Goal: Information Seeking & Learning: Check status

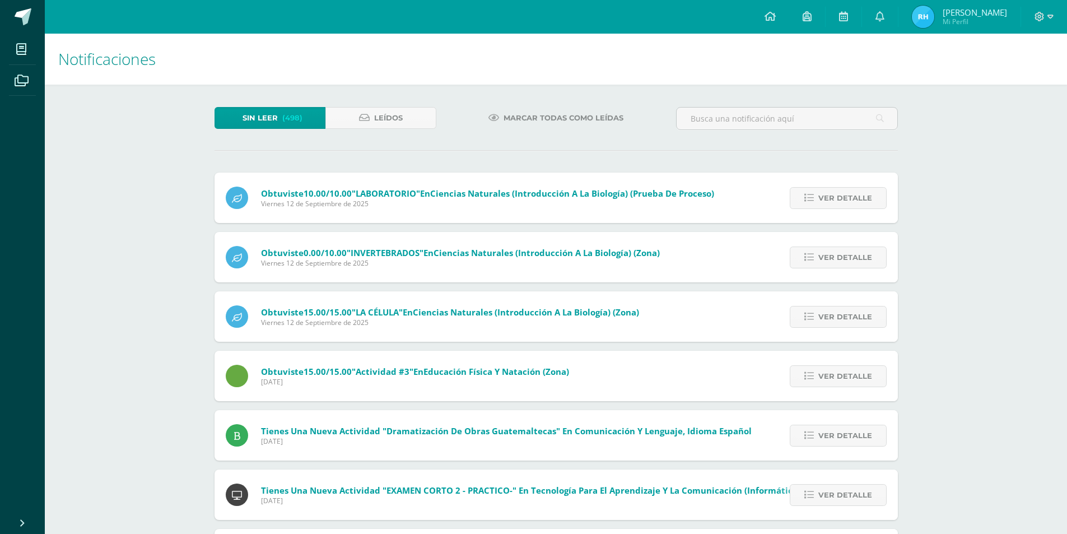
click at [931, 12] on img at bounding box center [922, 17] width 22 height 22
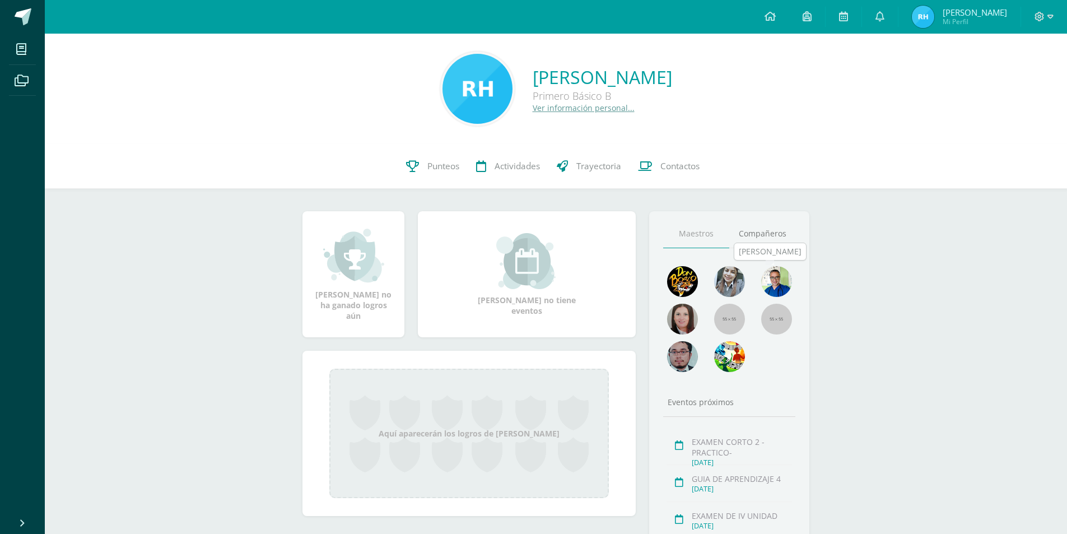
click at [777, 283] on img at bounding box center [776, 281] width 31 height 31
click at [776, 277] on img at bounding box center [776, 281] width 31 height 31
click at [779, 286] on img at bounding box center [776, 281] width 31 height 31
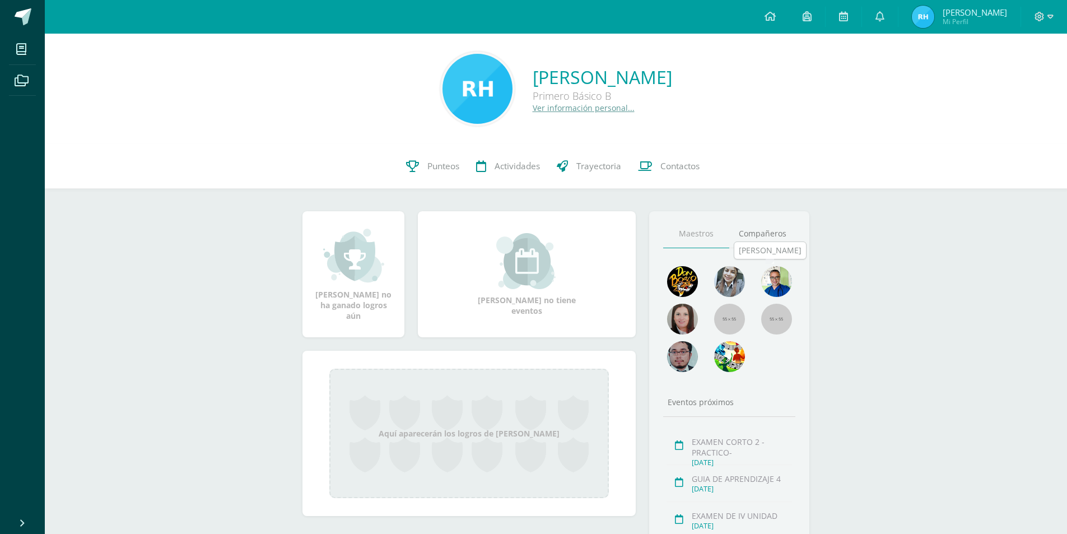
click at [779, 286] on img at bounding box center [776, 281] width 31 height 31
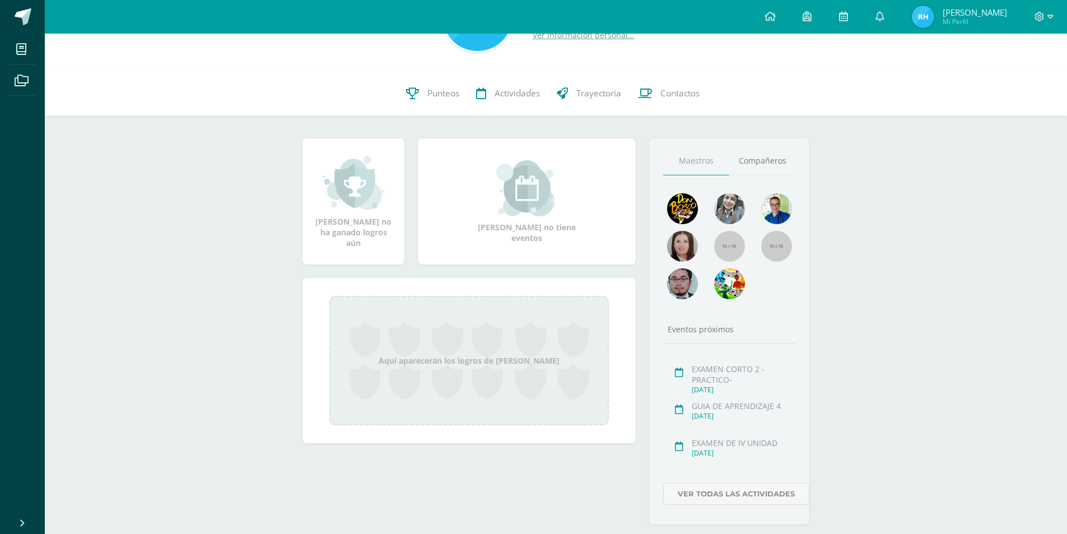
scroll to position [99, 0]
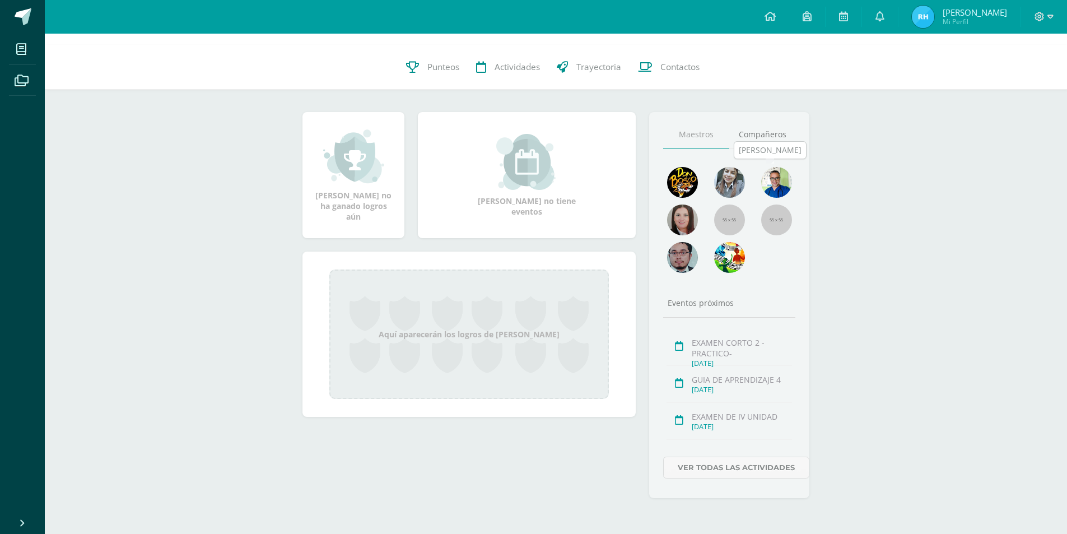
click at [769, 176] on img at bounding box center [776, 182] width 31 height 31
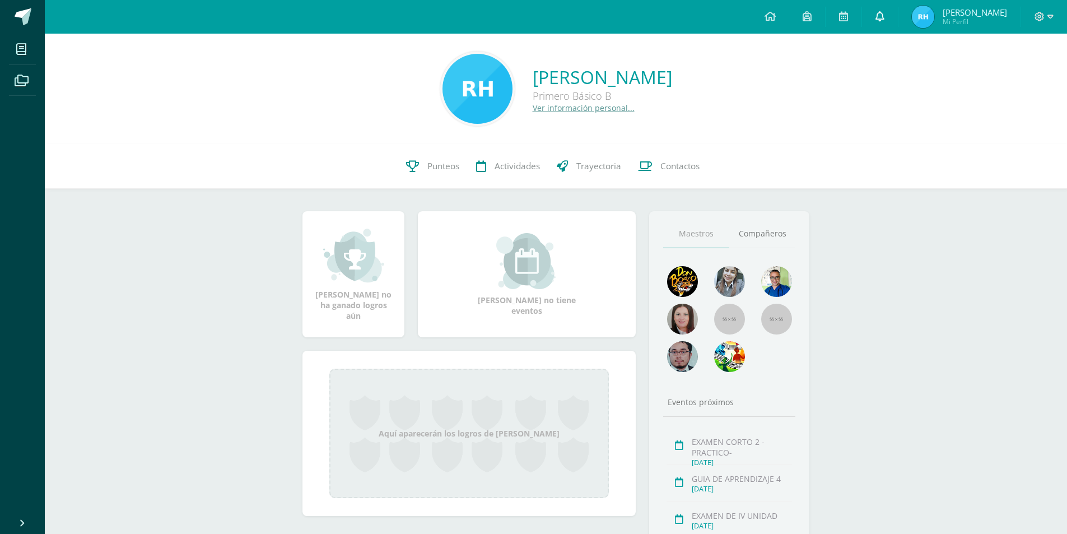
click at [885, 25] on link at bounding box center [880, 17] width 36 height 34
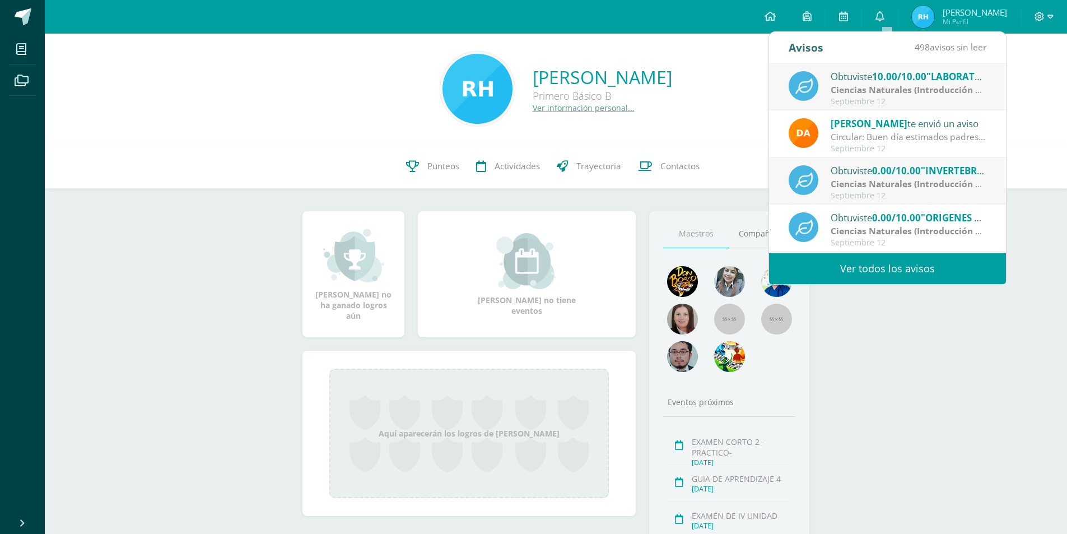
click at [879, 101] on div "Septiembre 12" at bounding box center [908, 102] width 156 height 10
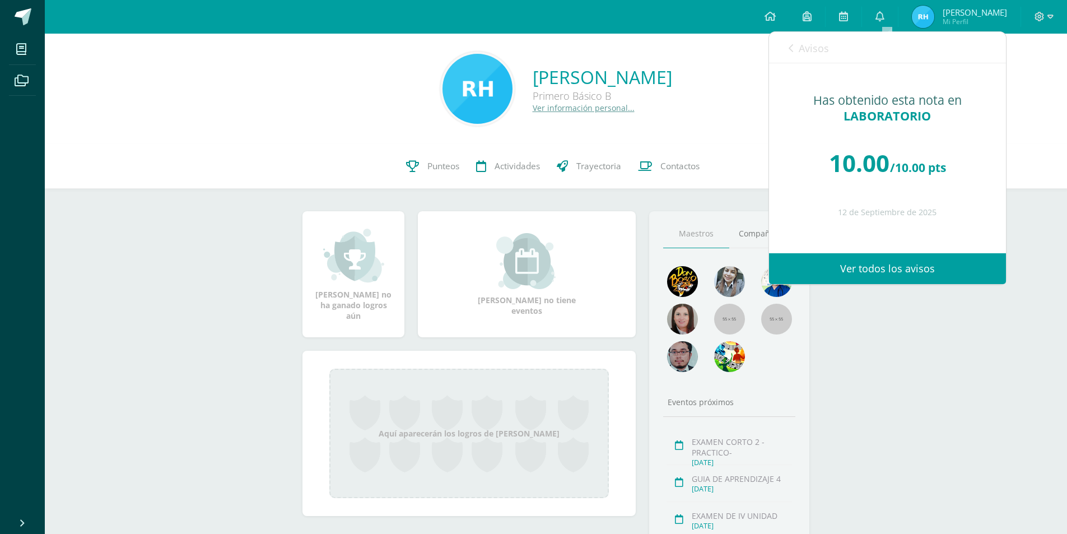
click at [797, 48] on link "Avisos" at bounding box center [808, 48] width 40 height 32
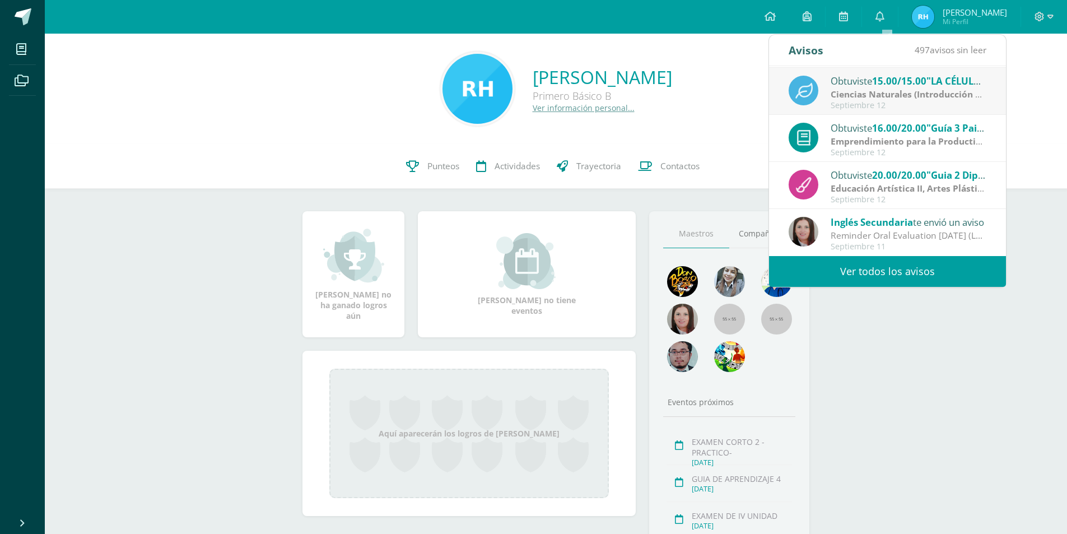
scroll to position [99, 0]
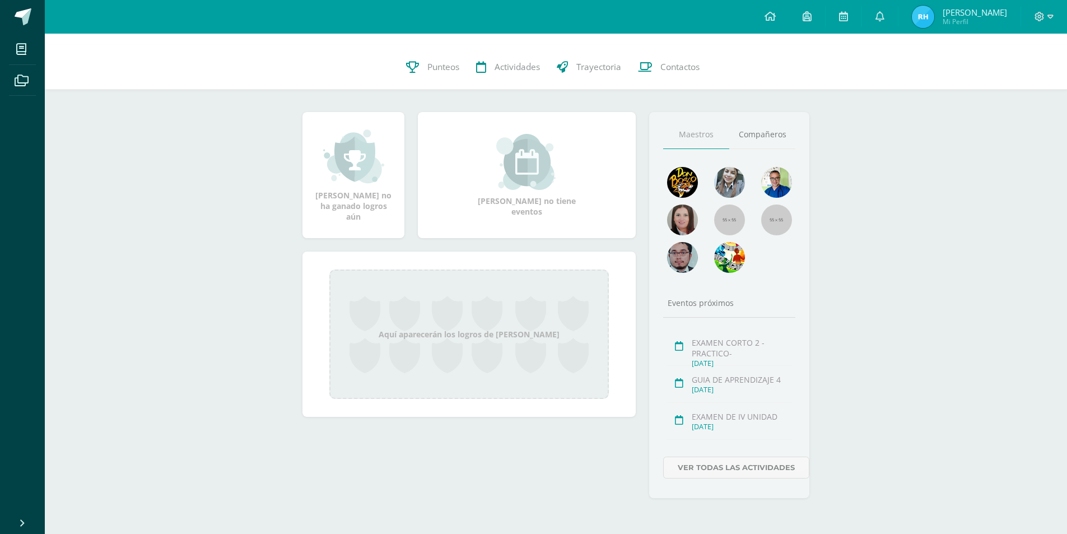
click at [891, 330] on div "Roberto André Hernandez Izara Primero Básico B Ver información personal... 0 Ro…" at bounding box center [556, 233] width 1022 height 599
click at [780, 190] on img at bounding box center [776, 182] width 31 height 31
click at [780, 180] on img at bounding box center [776, 182] width 31 height 31
click at [760, 129] on link "Compañeros" at bounding box center [762, 134] width 66 height 29
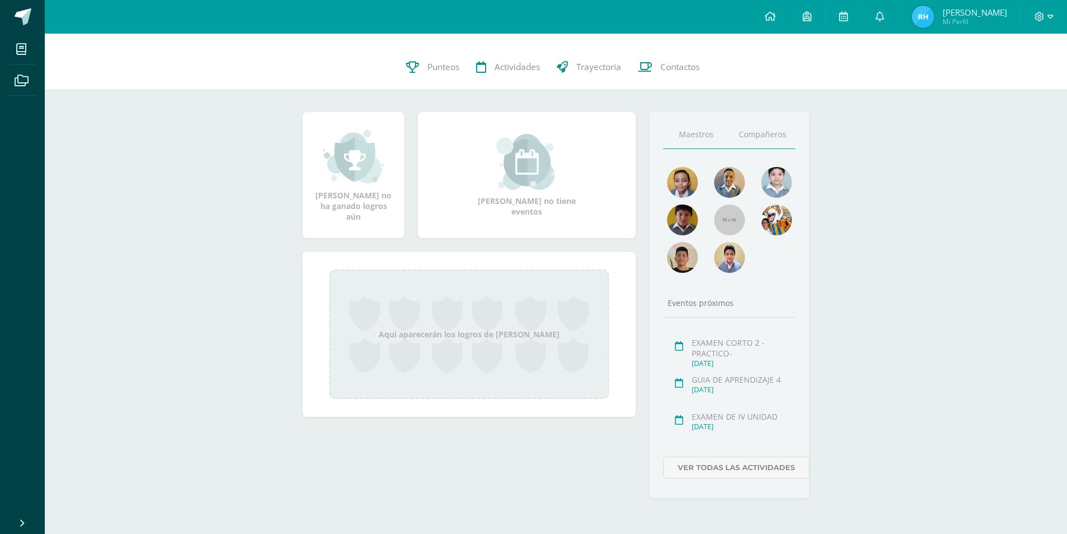
click at [700, 127] on link "Maestros" at bounding box center [696, 134] width 66 height 29
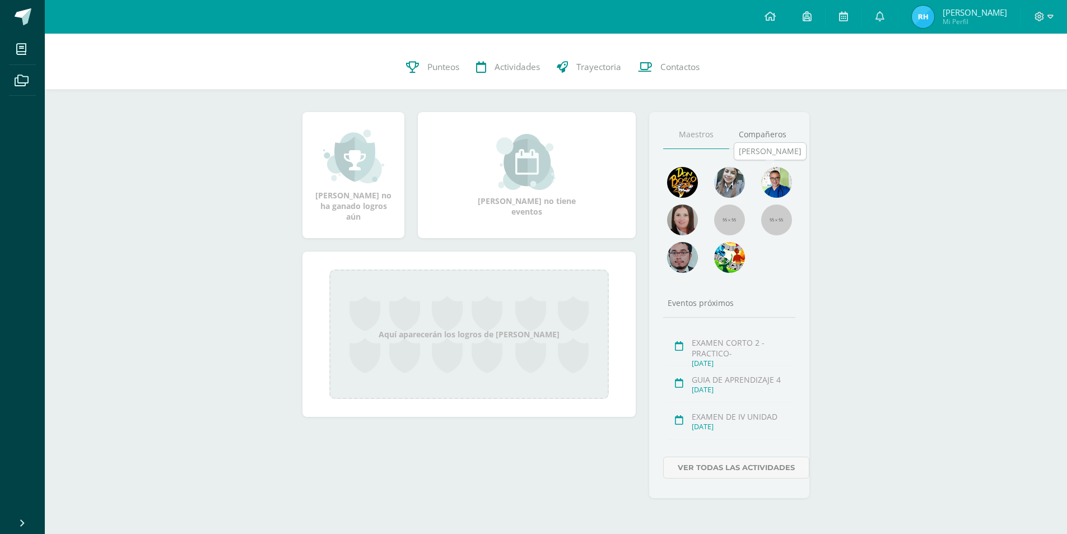
click at [766, 180] on img at bounding box center [776, 182] width 31 height 31
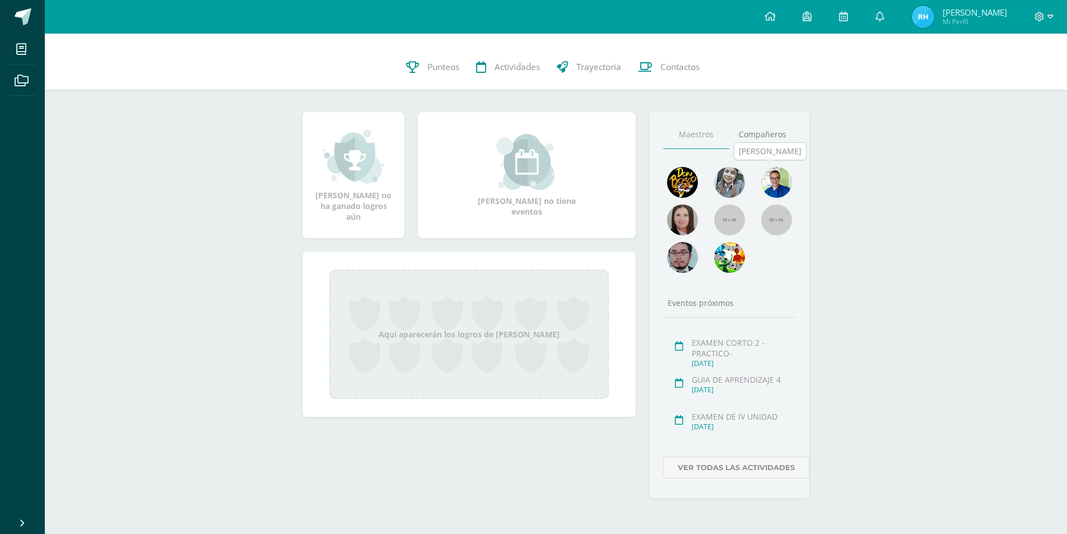
click at [766, 180] on img at bounding box center [776, 182] width 31 height 31
drag, startPoint x: 766, startPoint y: 180, endPoint x: 845, endPoint y: 141, distance: 88.1
click at [845, 141] on div "Roberto André Hernandez Izara Primero Básico B Ver información personal... 0 Ro…" at bounding box center [556, 233] width 1022 height 599
click at [452, 74] on link "Punteos" at bounding box center [432, 67] width 70 height 45
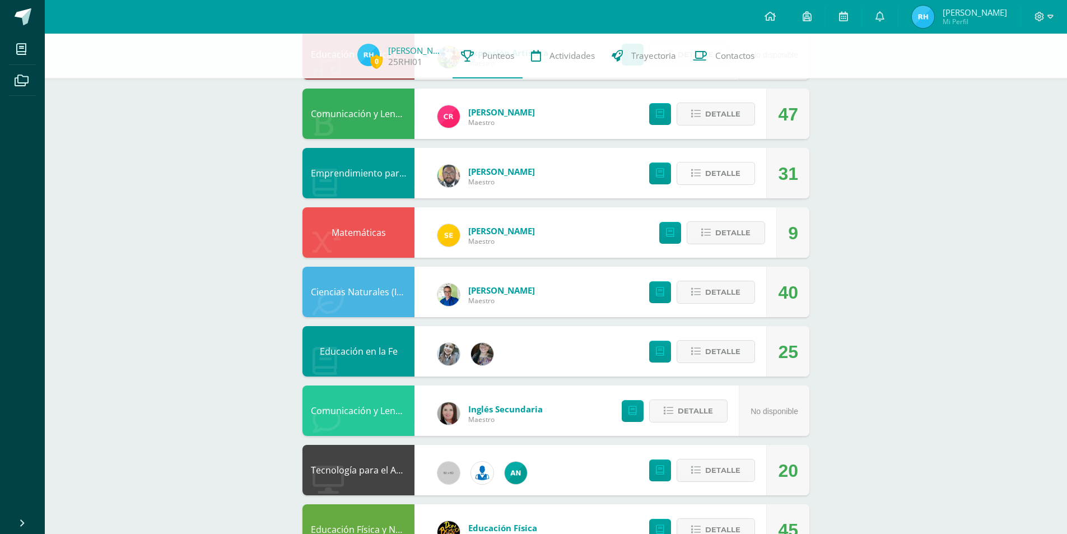
scroll to position [224, 0]
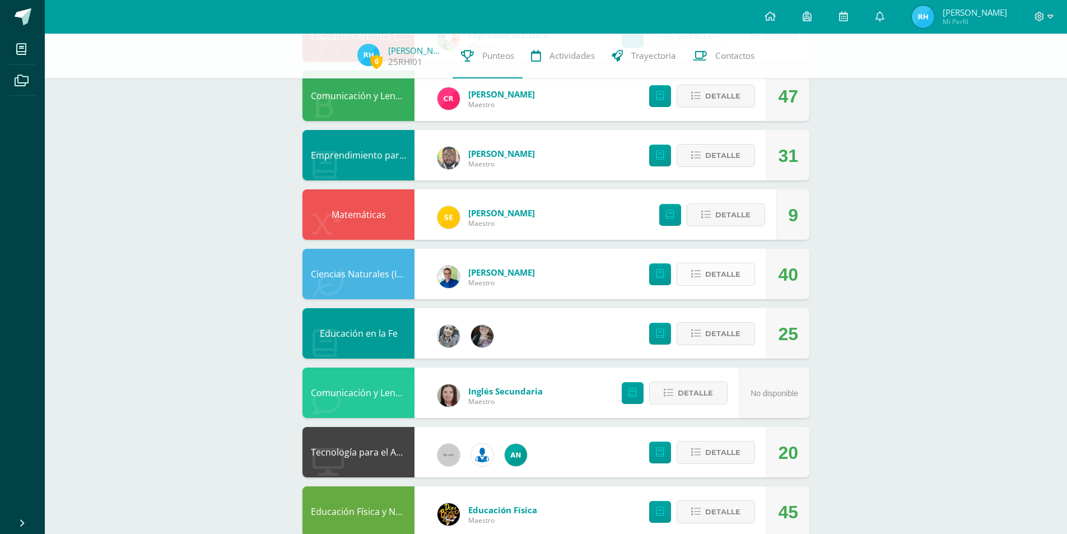
click at [713, 279] on span "Detalle" at bounding box center [722, 274] width 35 height 21
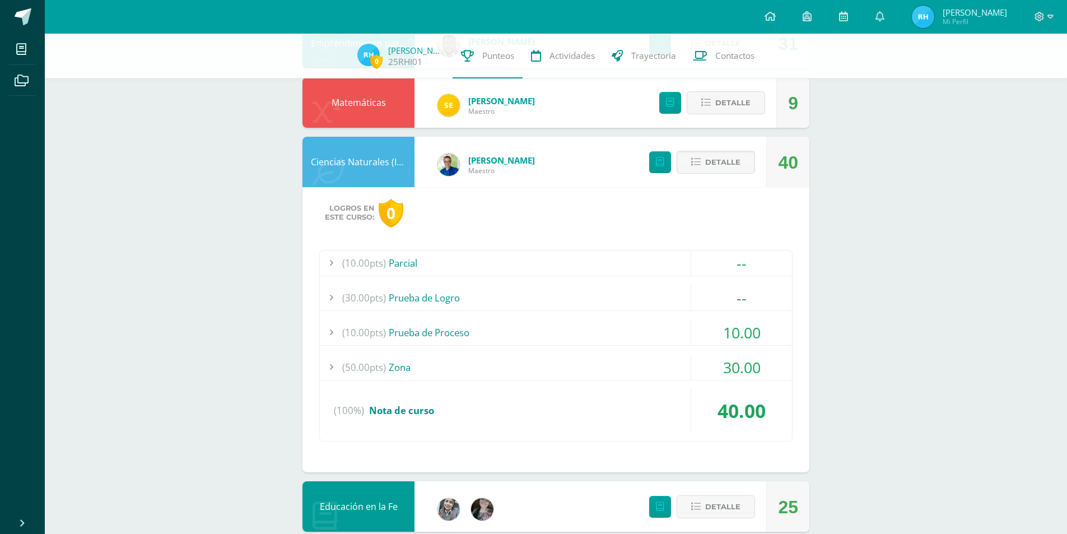
scroll to position [280, 0]
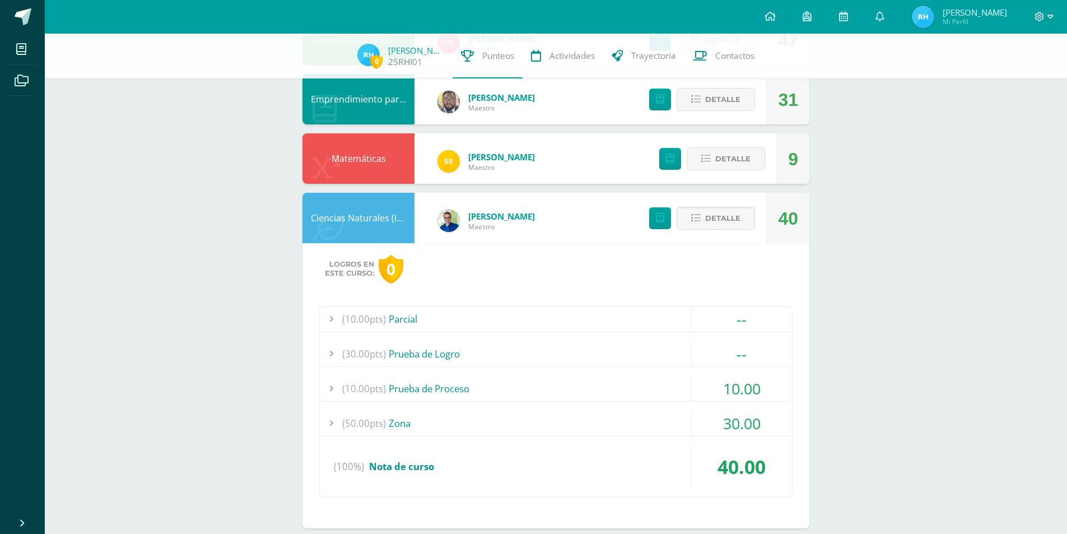
click at [497, 214] on span "Ismael García" at bounding box center [501, 216] width 67 height 11
click at [448, 227] on img at bounding box center [448, 220] width 22 height 22
click at [448, 226] on img at bounding box center [448, 220] width 22 height 22
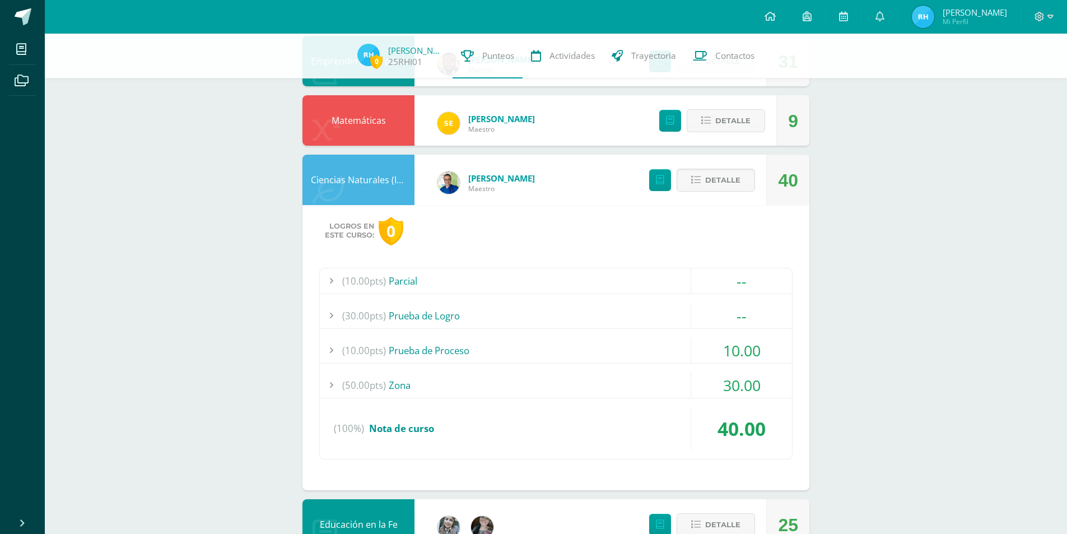
scroll to position [336, 0]
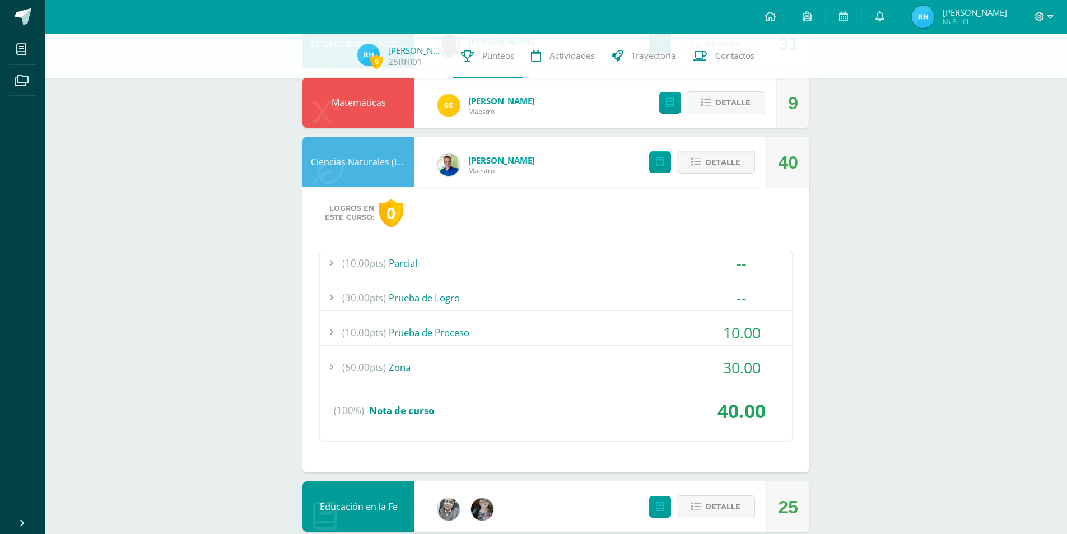
click at [466, 219] on div "Logros en este curso: 0" at bounding box center [555, 213] width 473 height 29
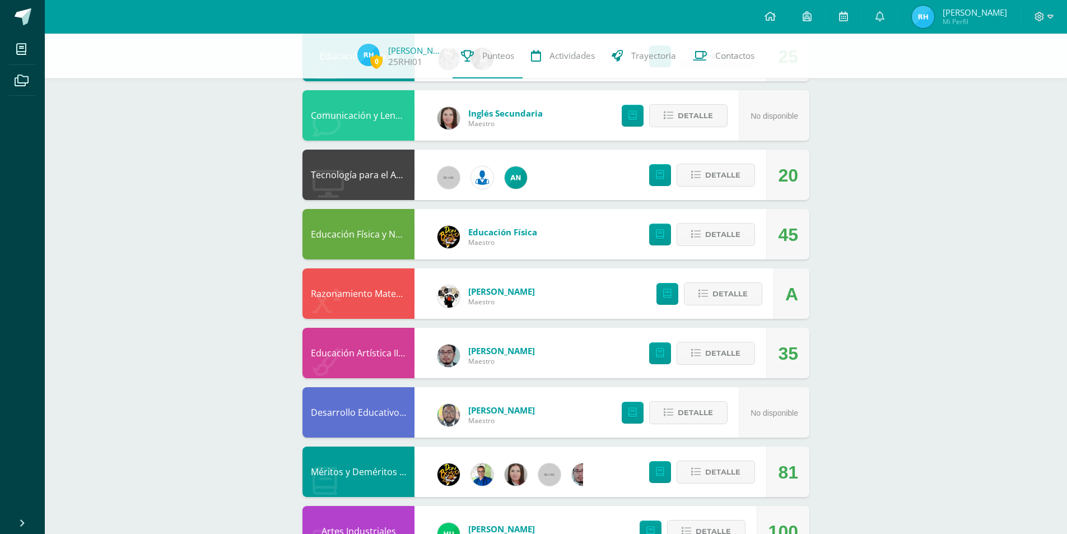
scroll to position [949, 0]
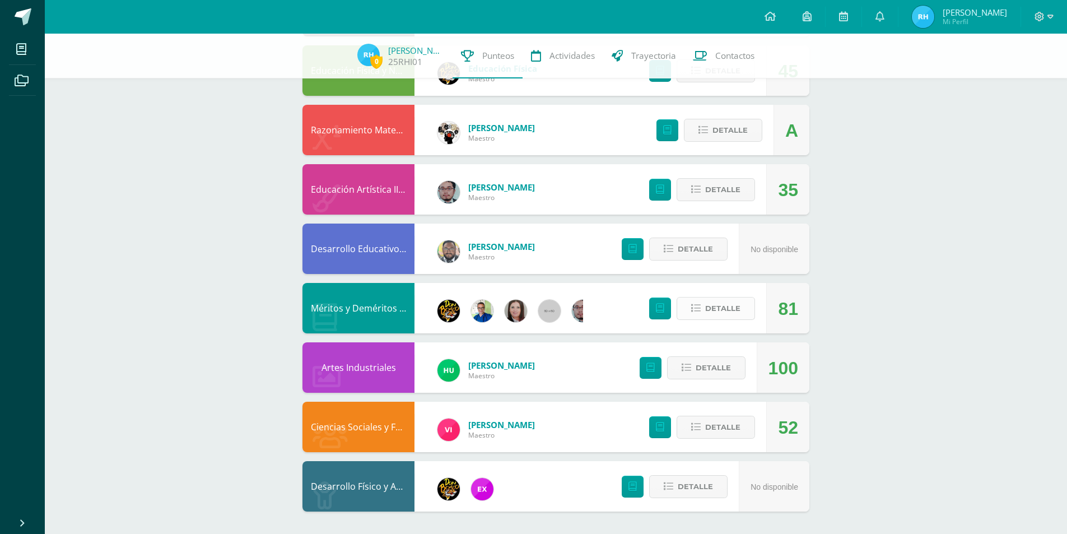
click at [717, 311] on span "Detalle" at bounding box center [722, 308] width 35 height 21
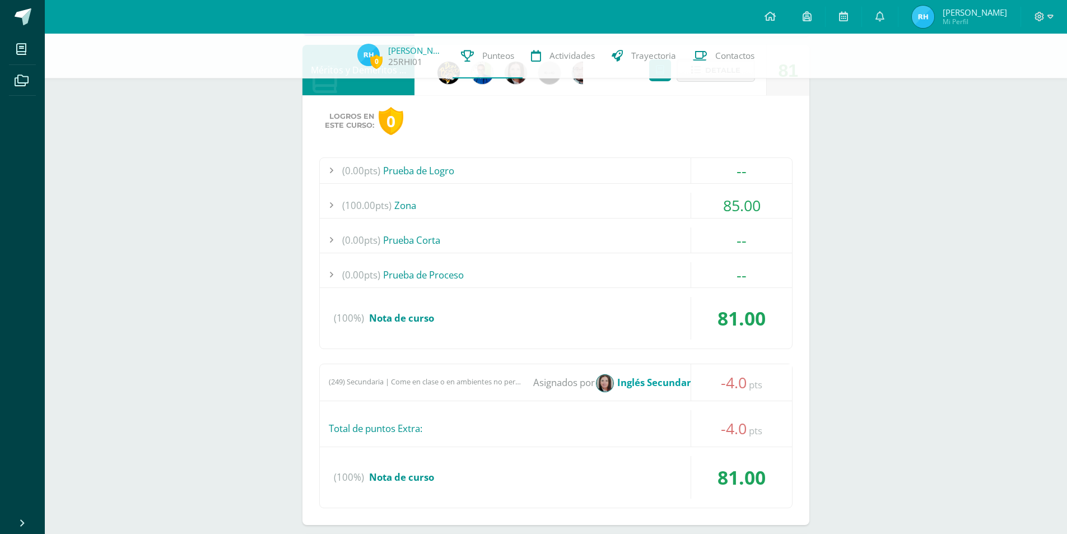
scroll to position [1229, 0]
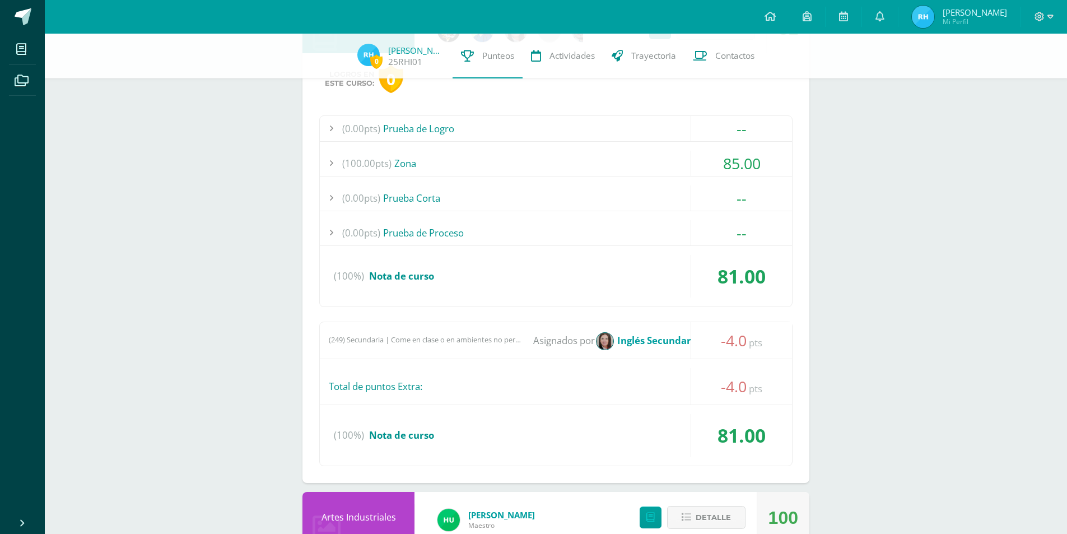
click at [495, 347] on div "(249) Secundaria | Come en clase o en ambientes no permitidos Asignados por Ing…" at bounding box center [556, 340] width 472 height 36
click at [668, 345] on strong "Inglés Secundaria" at bounding box center [658, 340] width 82 height 13
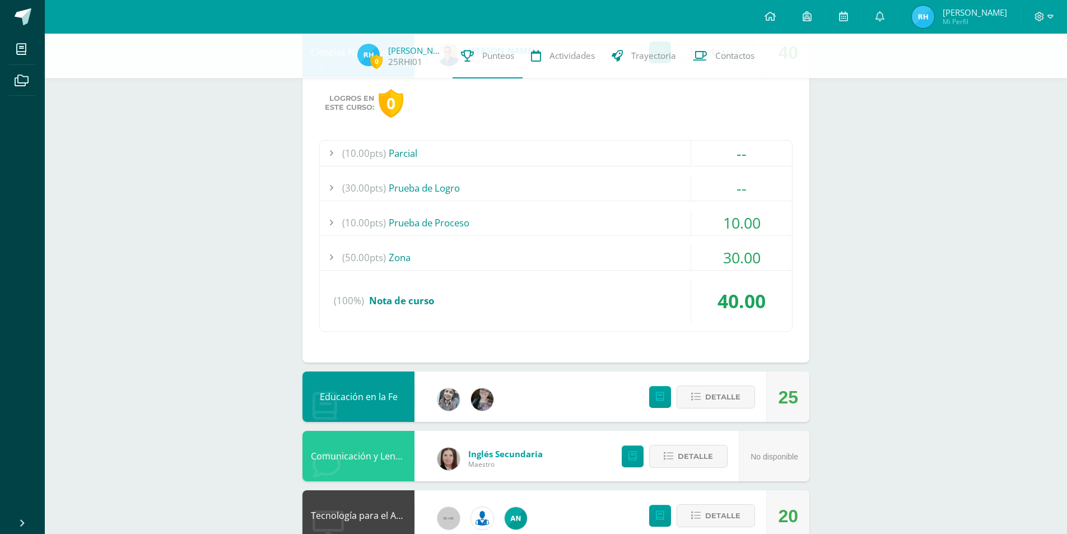
scroll to position [278, 0]
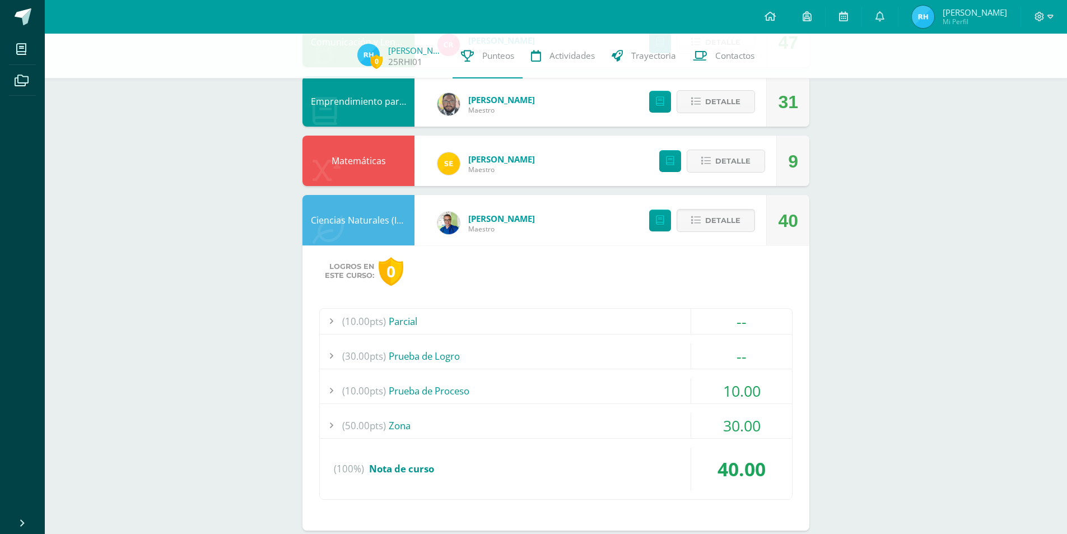
click at [462, 219] on div "Ismael García Maestro" at bounding box center [486, 223] width 120 height 50
click at [452, 223] on img at bounding box center [448, 223] width 22 height 22
